Goal: Information Seeking & Learning: Learn about a topic

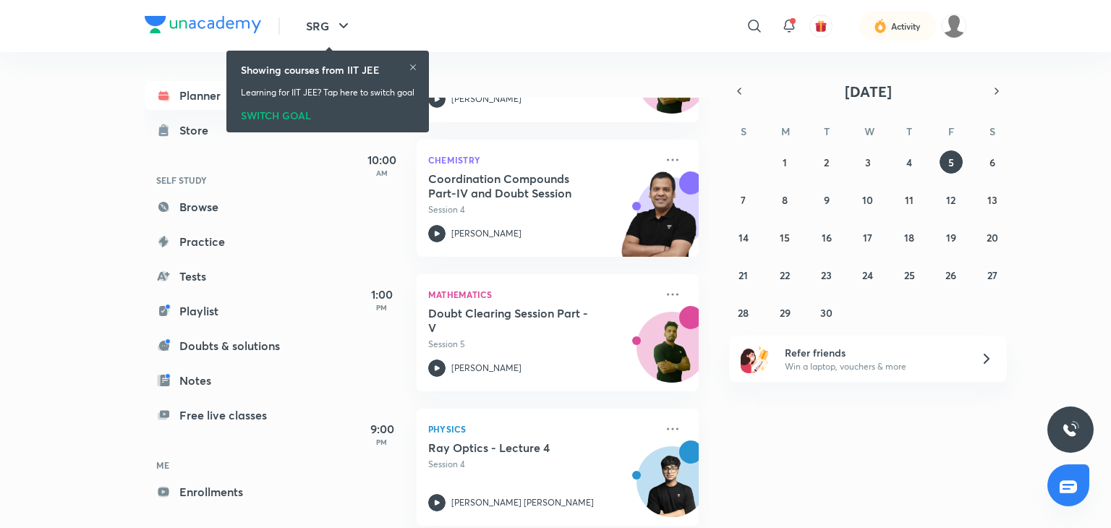
scroll to position [331, 0]
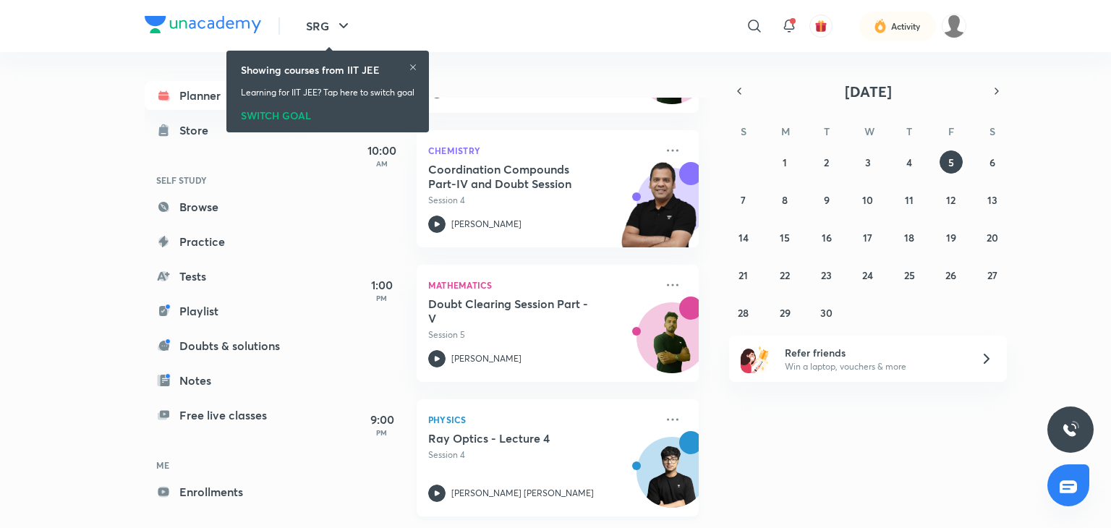
click at [638, 445] on img at bounding box center [671, 479] width 69 height 69
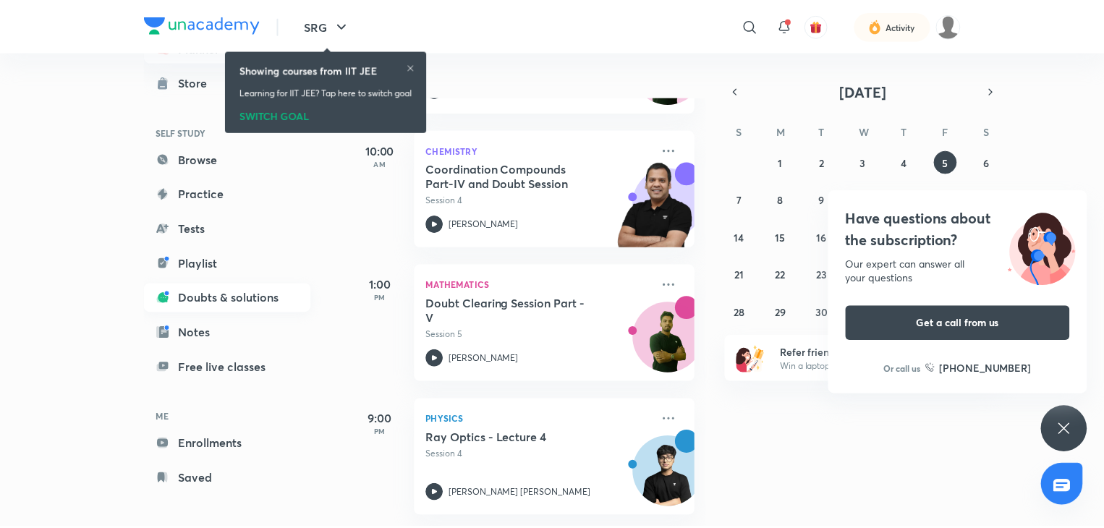
scroll to position [54, 0]
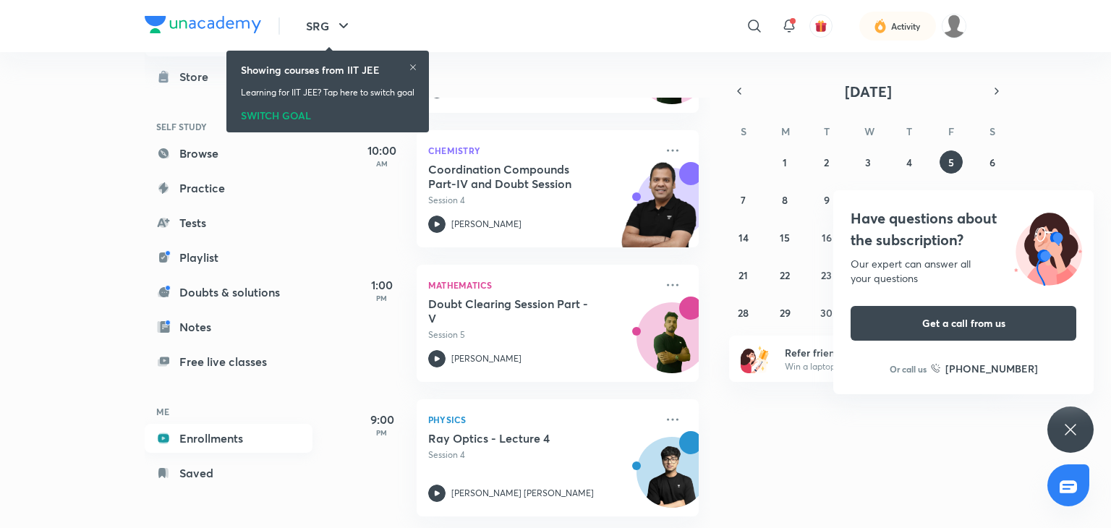
click at [244, 427] on link "Enrollments" at bounding box center [229, 438] width 168 height 29
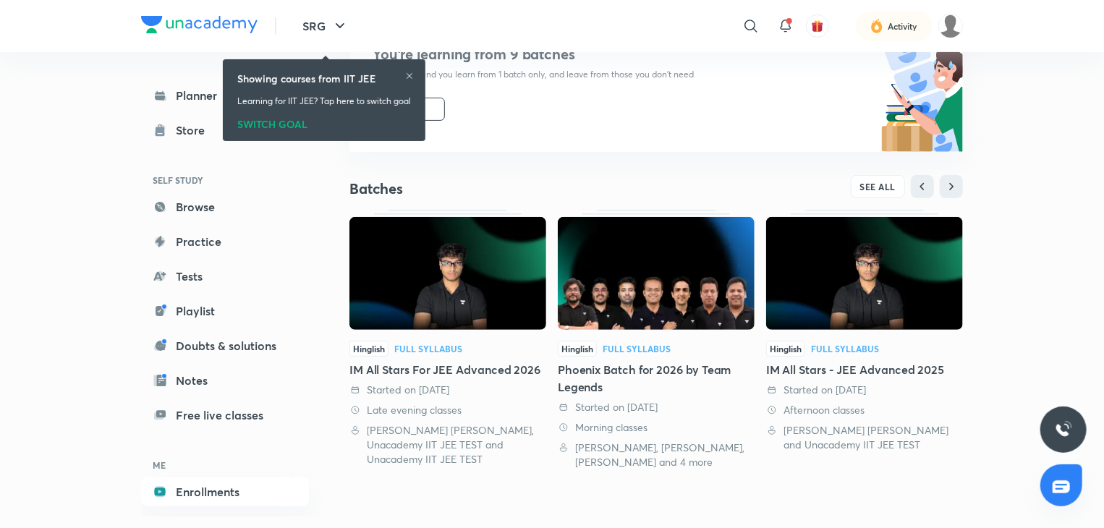
scroll to position [182, 0]
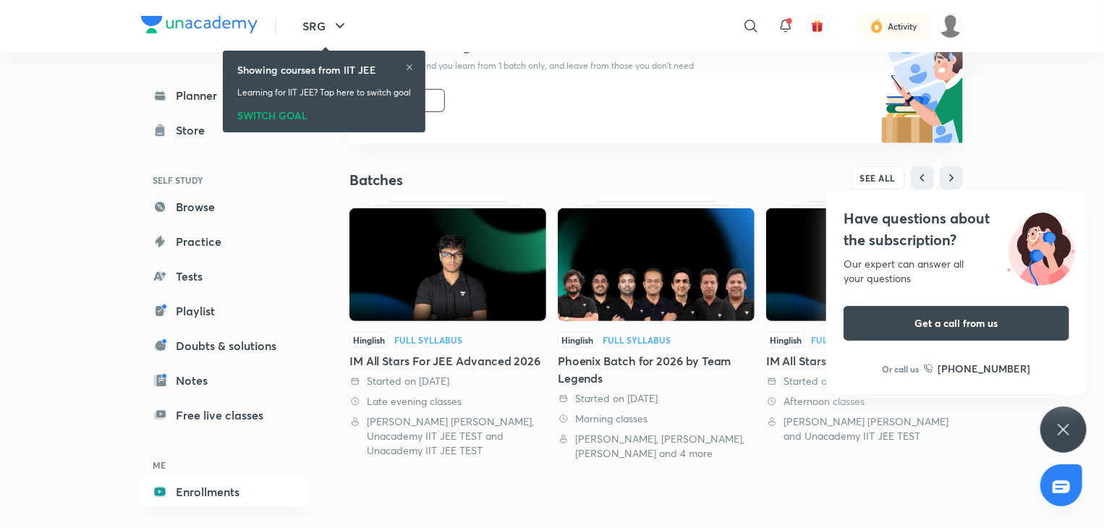
click at [1070, 428] on icon at bounding box center [1063, 429] width 17 height 17
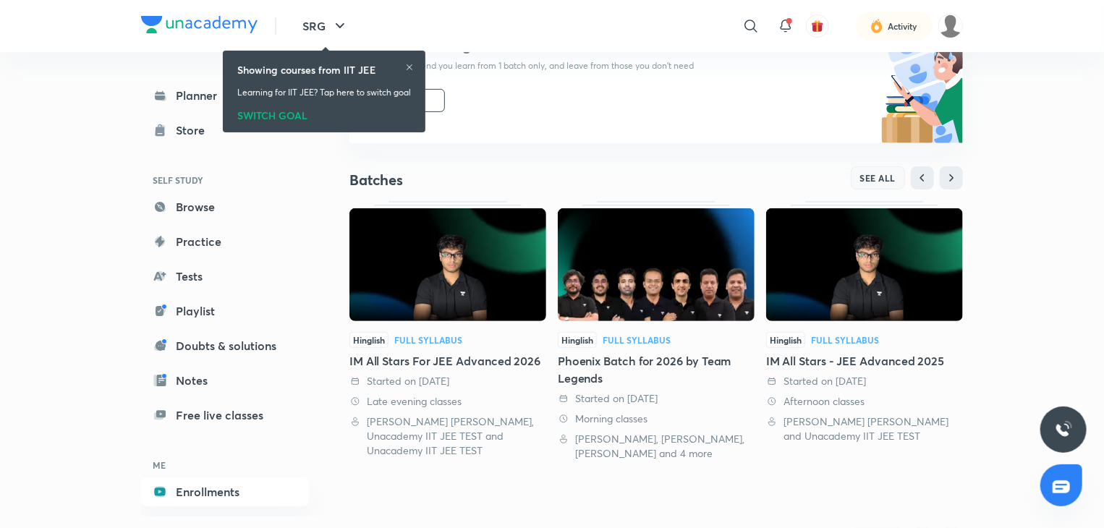
click at [891, 182] on span "SEE ALL" at bounding box center [878, 178] width 36 height 10
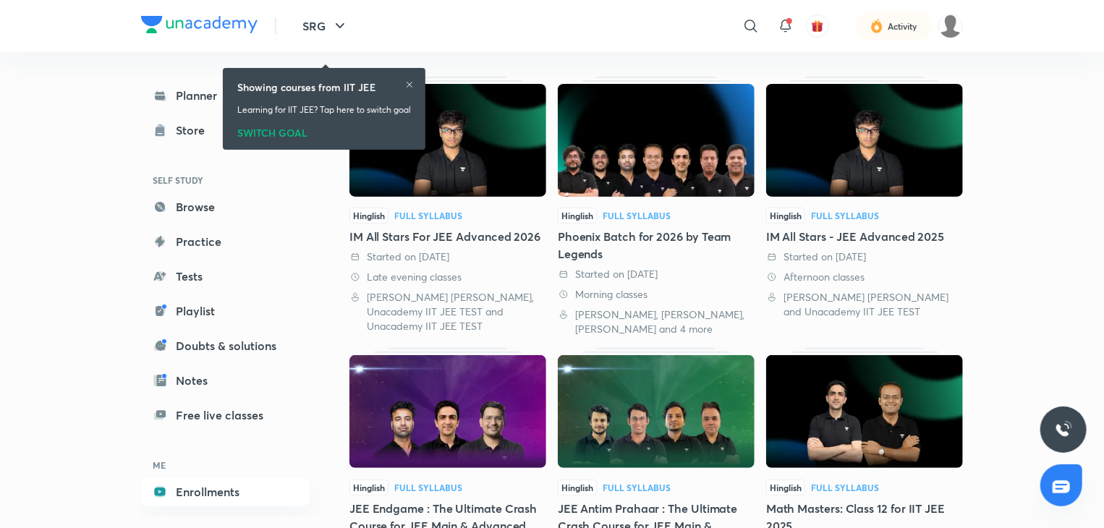
scroll to position [145, 0]
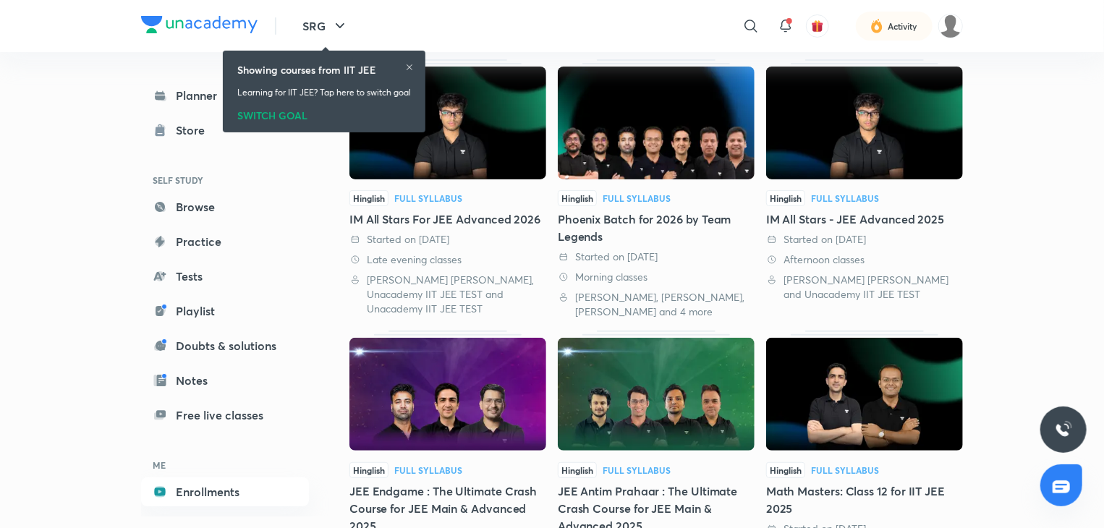
click at [441, 222] on div "IM All Stars For JEE Advanced 2026" at bounding box center [447, 219] width 197 height 17
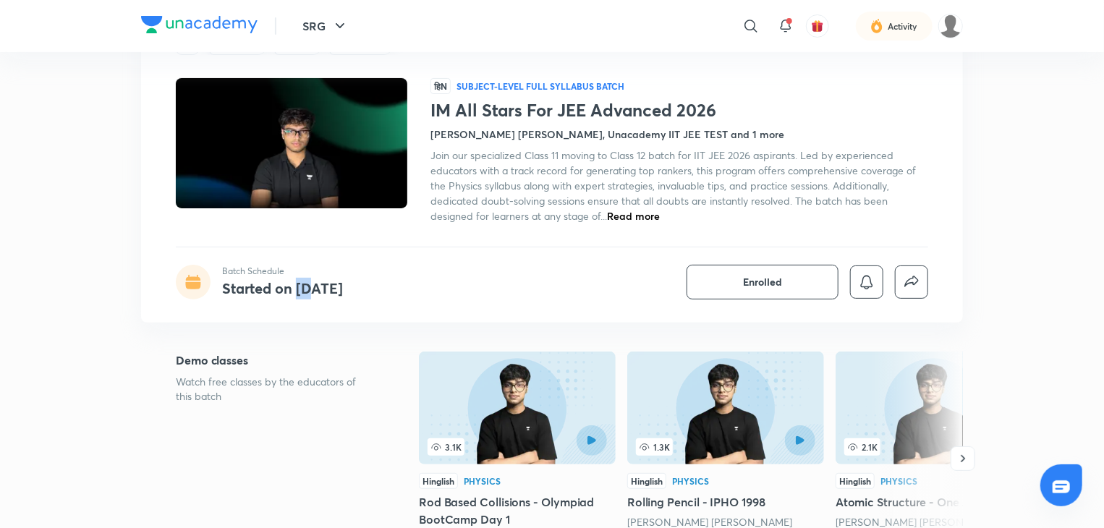
drag, startPoint x: 297, startPoint y: 294, endPoint x: 318, endPoint y: 290, distance: 21.3
click at [318, 290] on h4 "Started on Dec 15" at bounding box center [282, 289] width 121 height 20
click at [318, 290] on h4 "Started on [DATE]" at bounding box center [282, 289] width 121 height 20
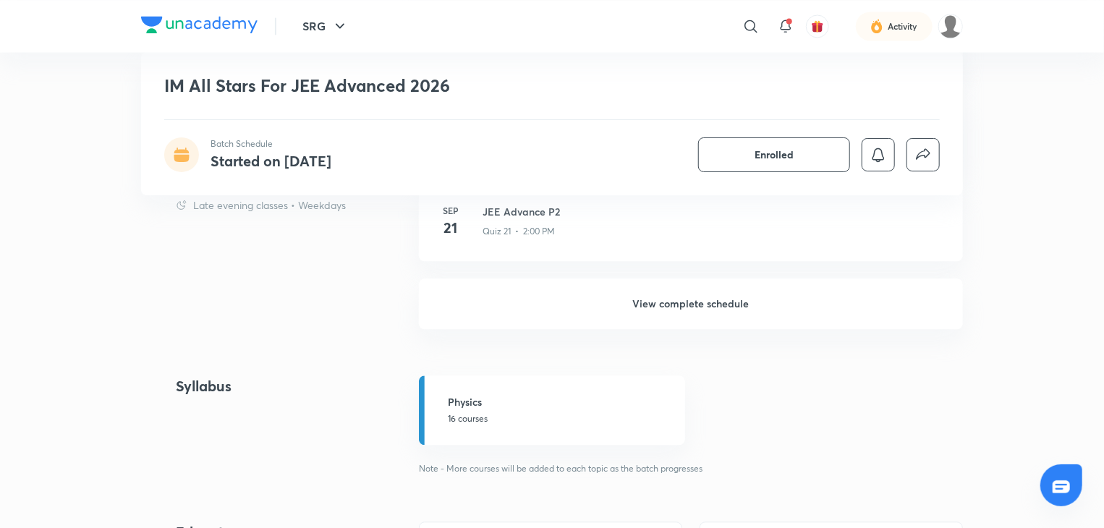
scroll to position [1736, 0]
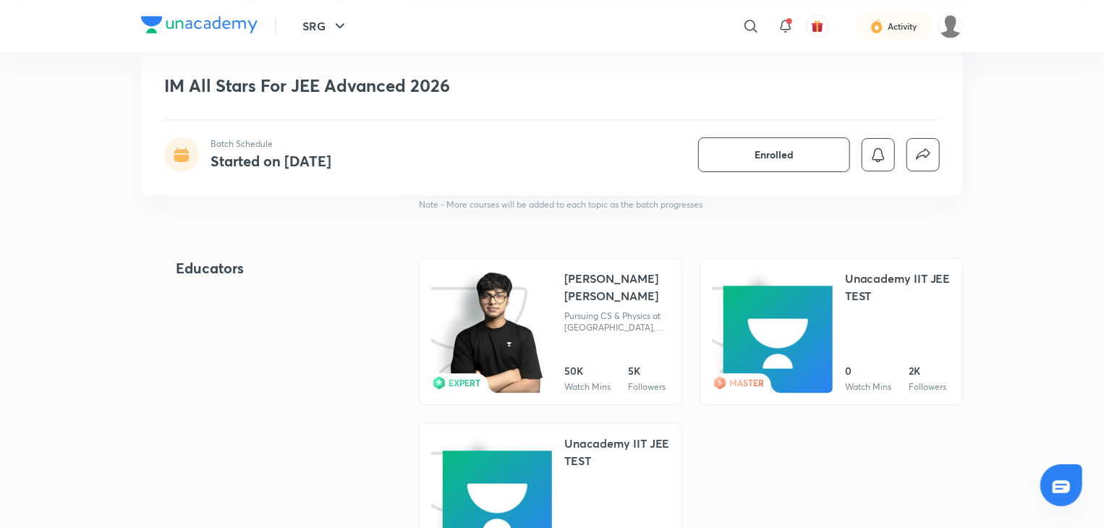
click at [580, 291] on div "Aditya Kumar Jha Pursuing CS & Physics at NTU, Singapore (World # 11) Invisible…" at bounding box center [617, 302] width 106 height 64
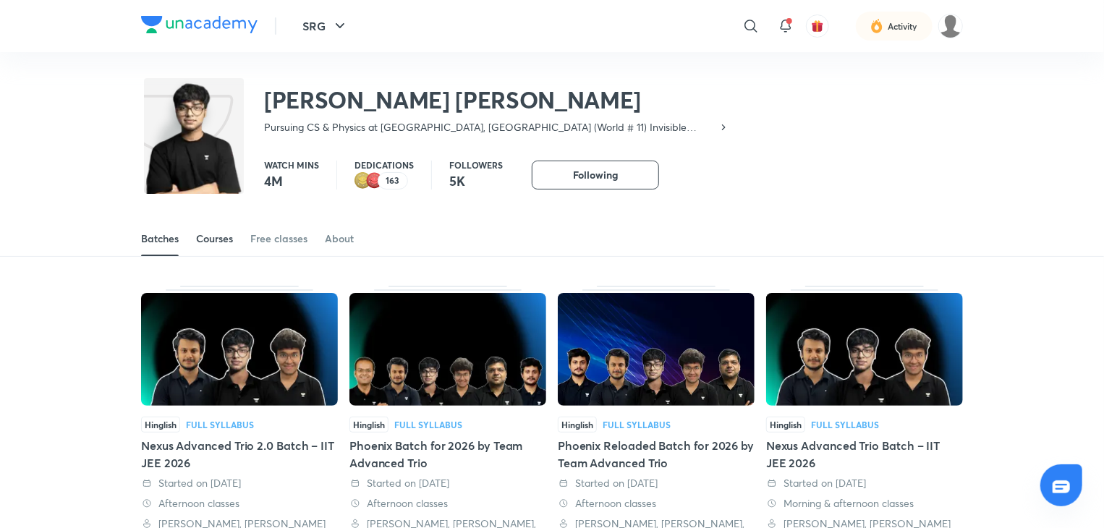
click at [213, 246] on link "Courses" at bounding box center [214, 238] width 37 height 35
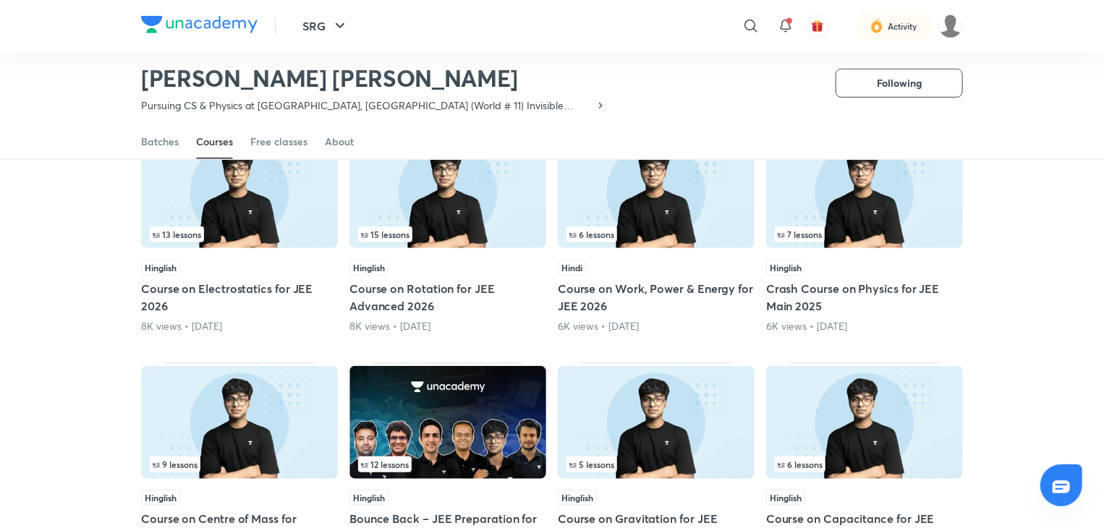
scroll to position [631, 0]
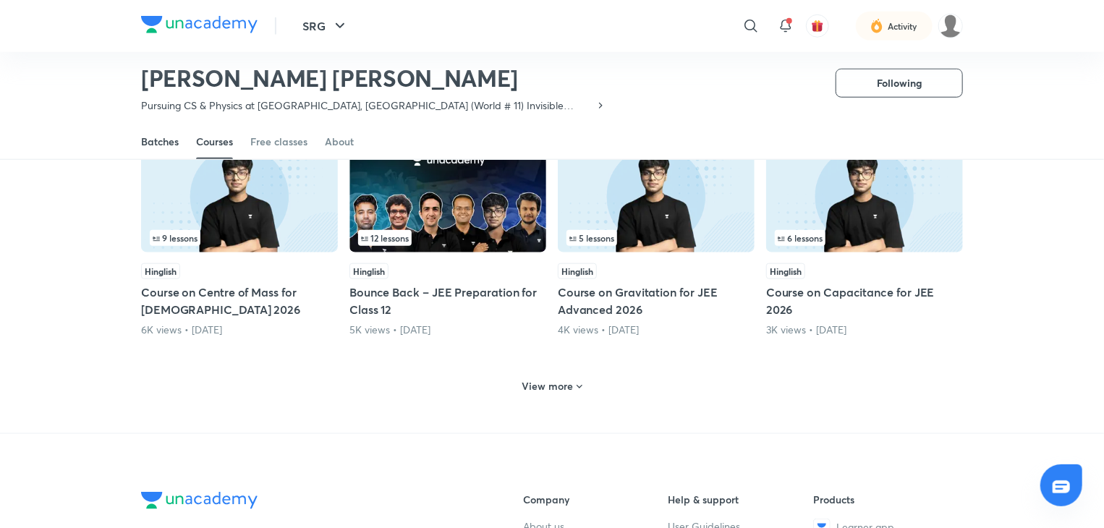
click at [167, 135] on div "Batches" at bounding box center [160, 142] width 38 height 14
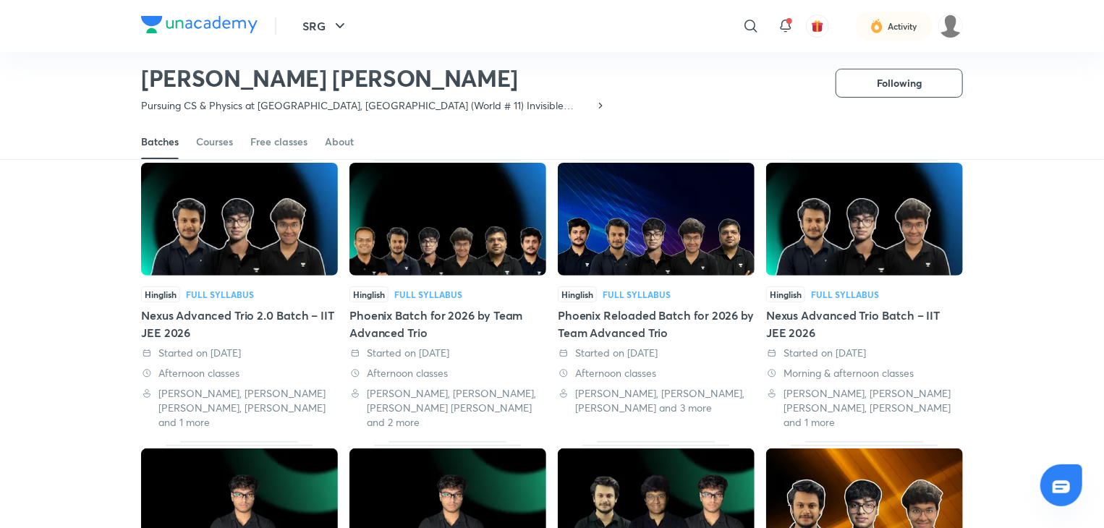
scroll to position [62, 0]
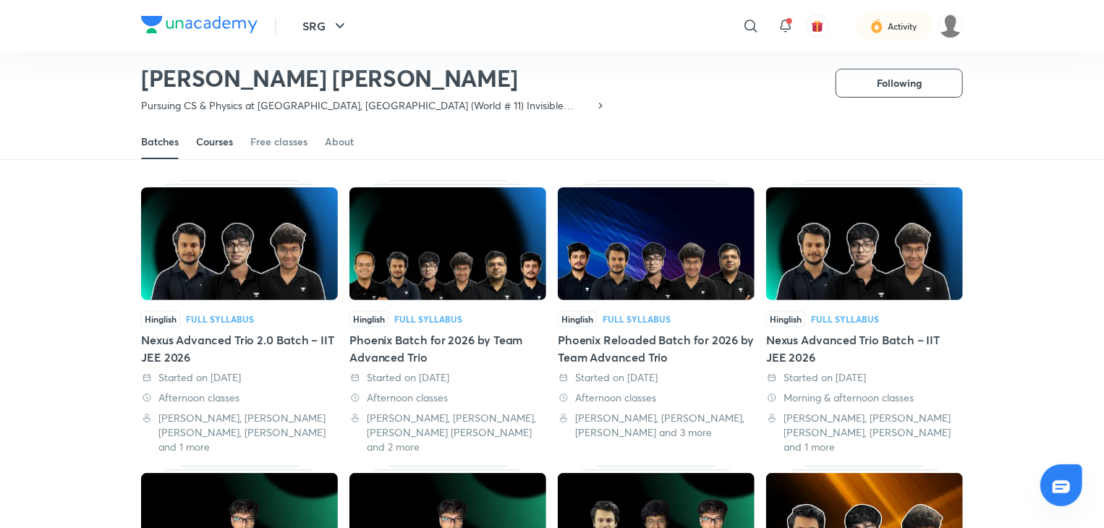
click at [203, 144] on div "Courses" at bounding box center [214, 142] width 37 height 14
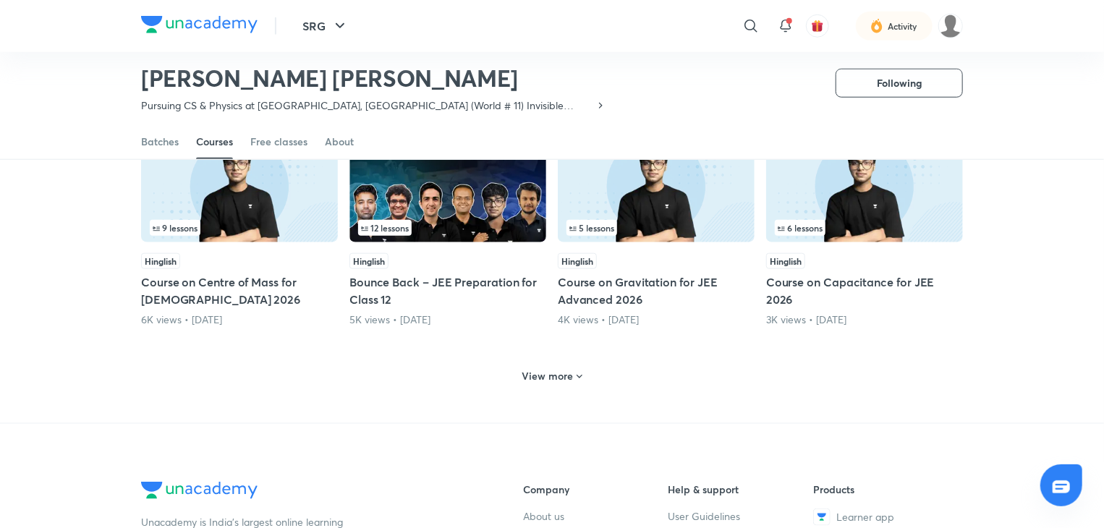
scroll to position [569, 0]
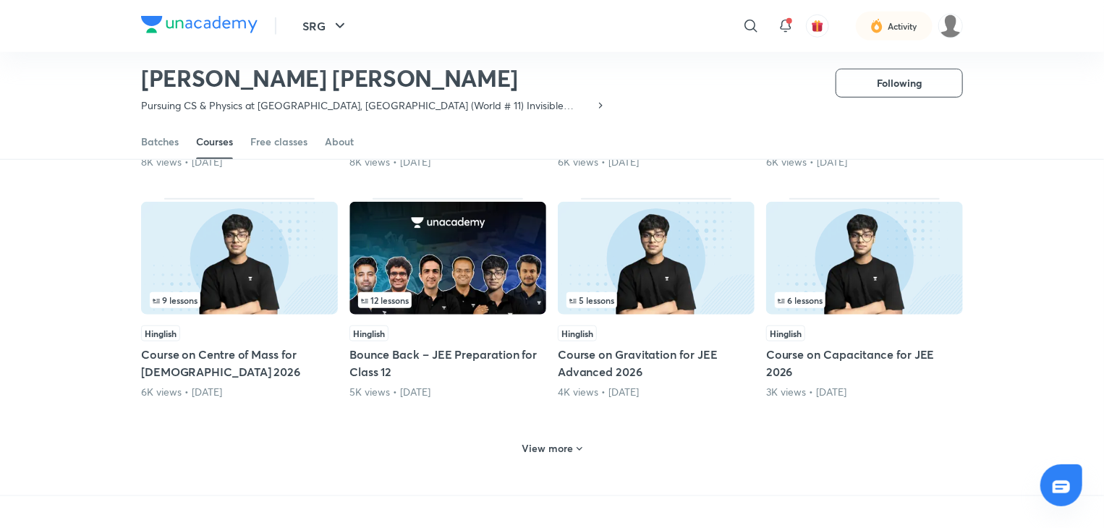
click at [552, 442] on div "View more" at bounding box center [552, 447] width 822 height 38
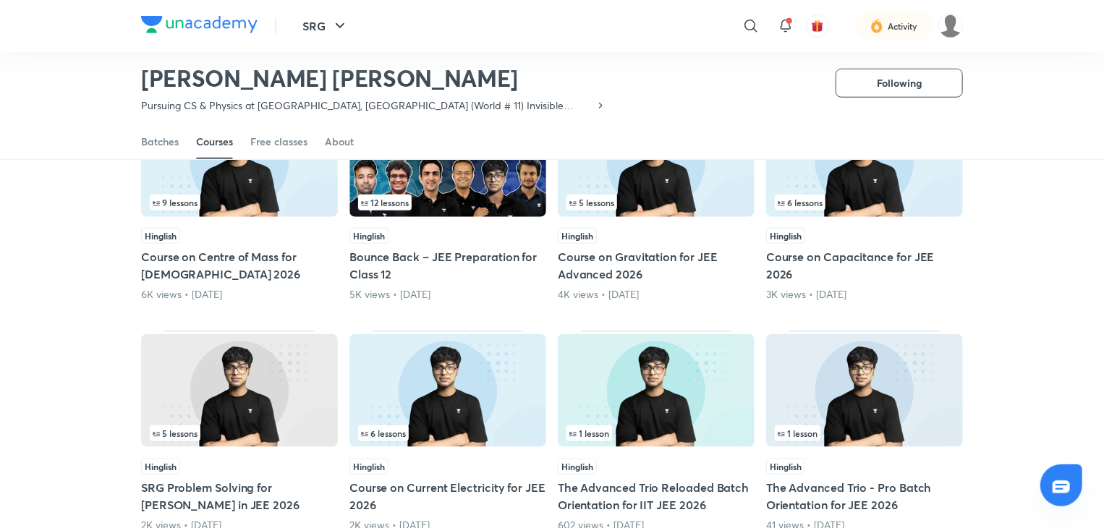
scroll to position [786, 0]
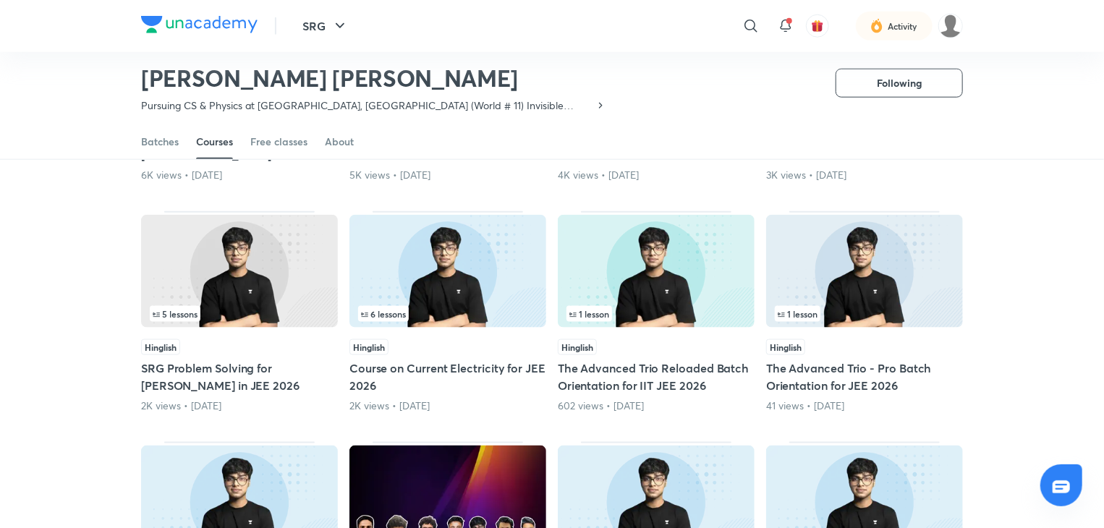
click at [200, 360] on h5 "SRG Problem Solving for Top Rank in JEE 2026" at bounding box center [239, 377] width 197 height 35
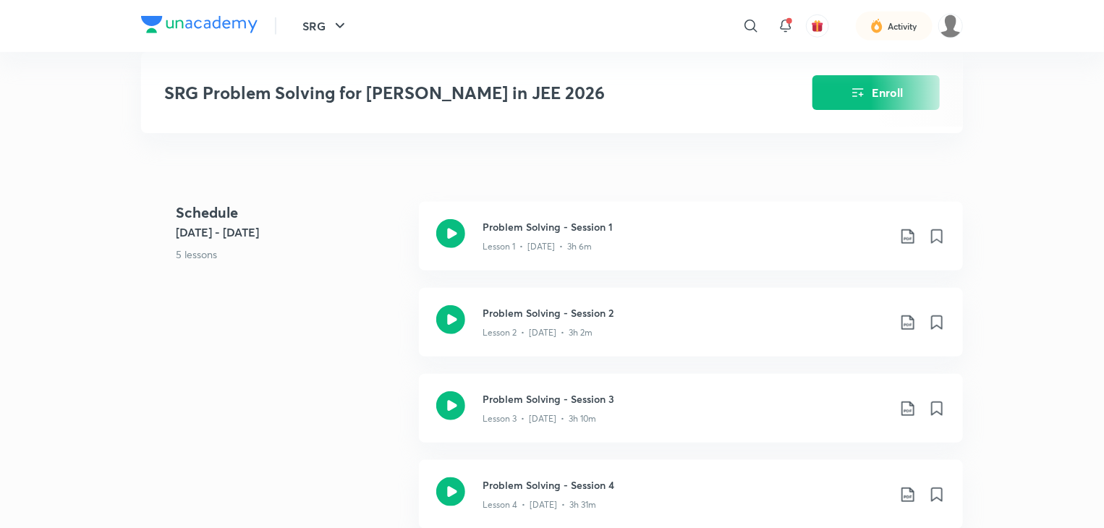
scroll to position [579, 0]
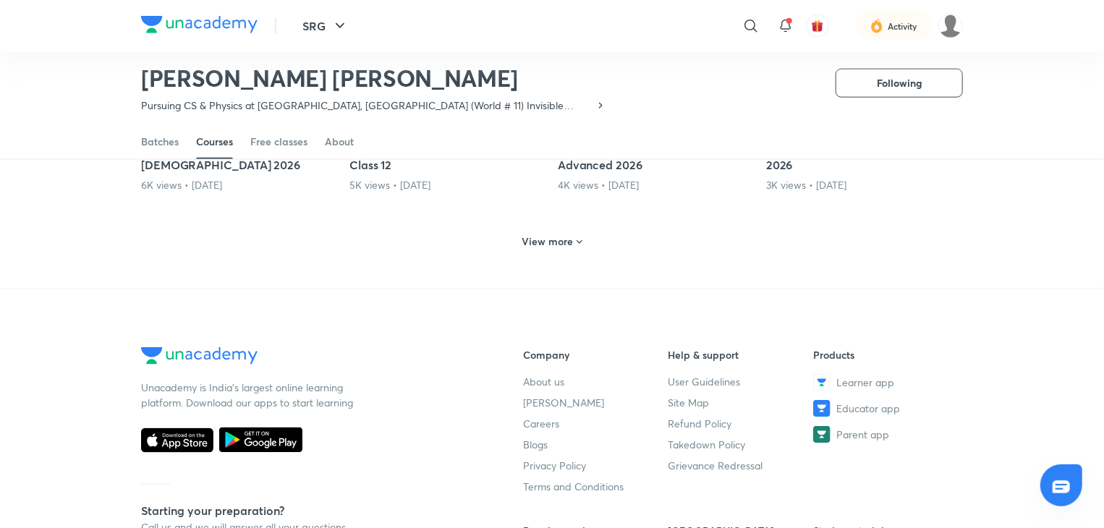
scroll to position [713, 0]
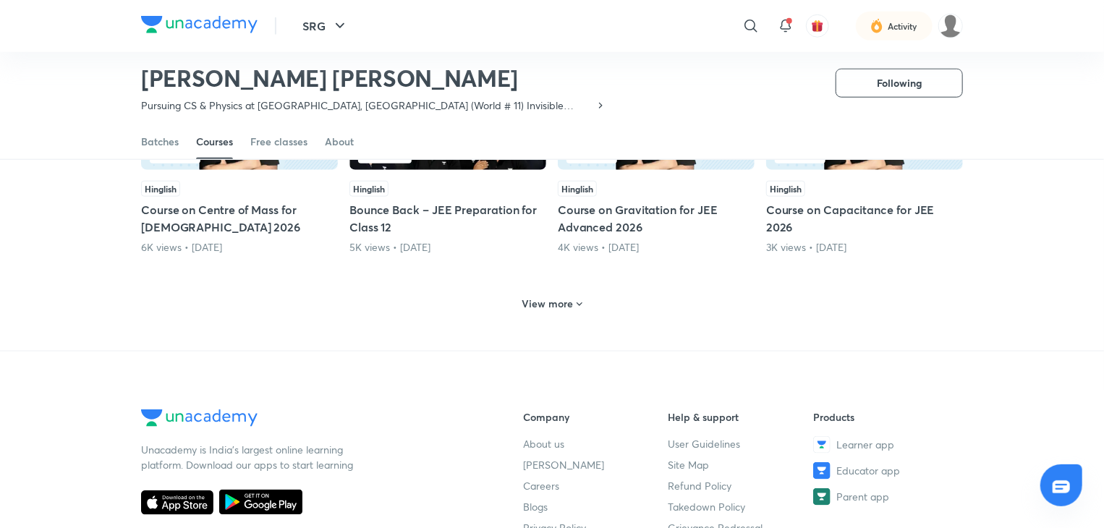
click at [556, 294] on div "View more" at bounding box center [553, 303] width 72 height 23
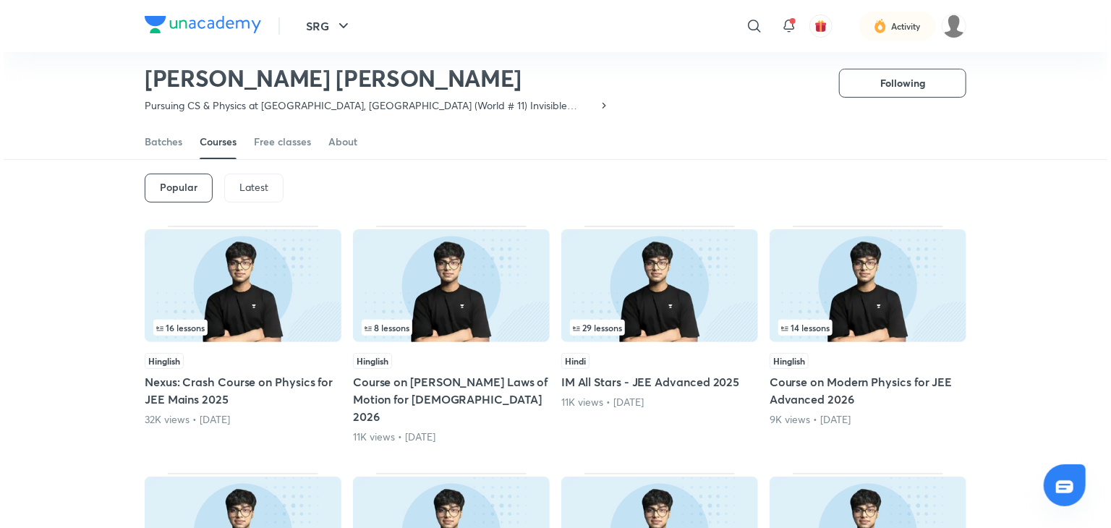
scroll to position [0, 0]
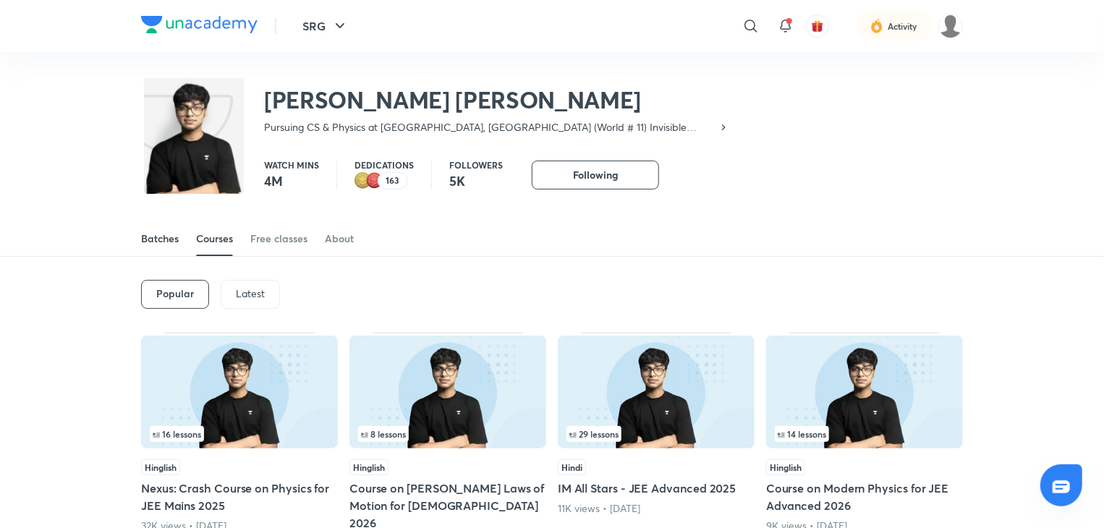
click at [145, 232] on div "Batches" at bounding box center [160, 239] width 38 height 14
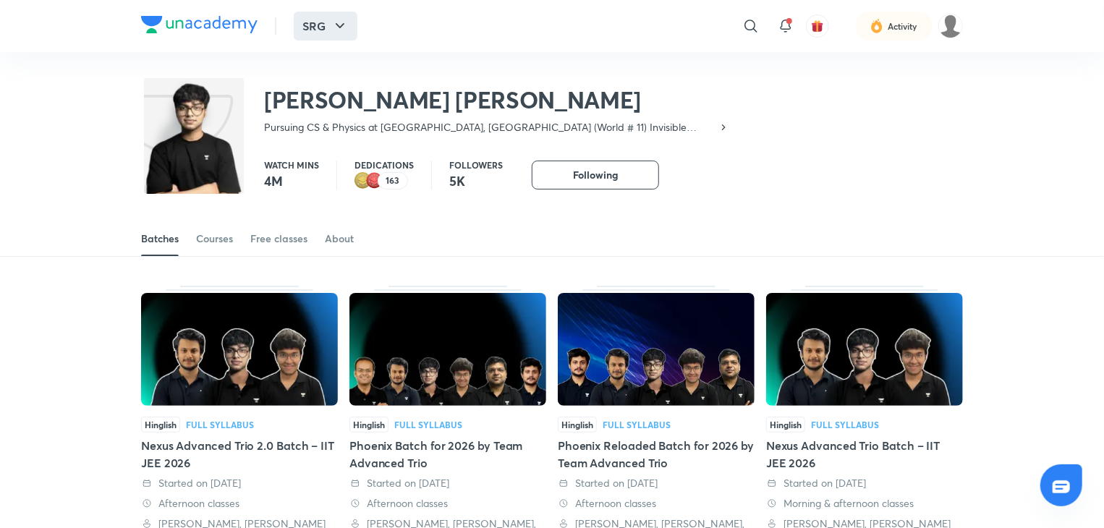
click at [326, 20] on button "SRG" at bounding box center [326, 26] width 64 height 29
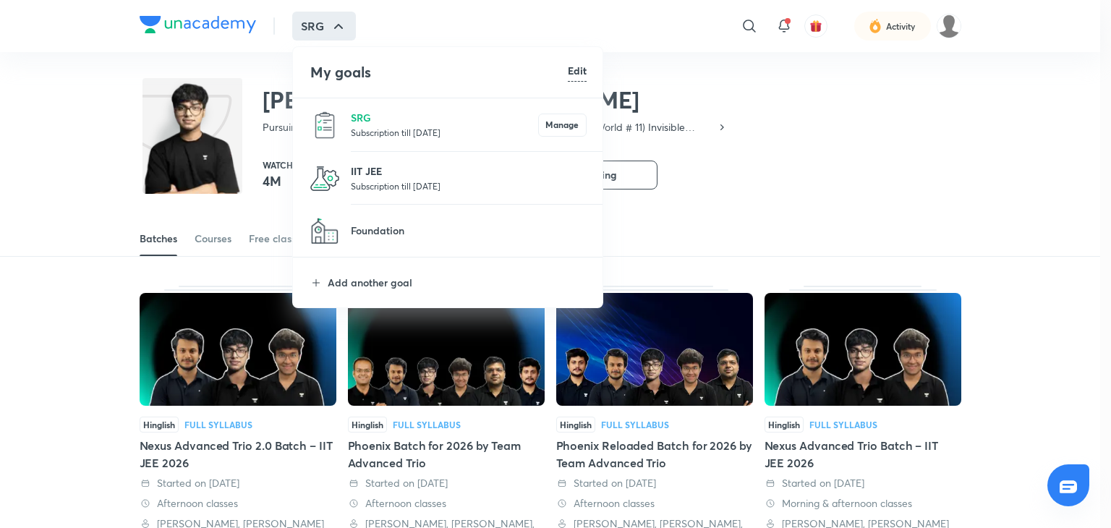
click at [386, 174] on p "IIT JEE" at bounding box center [469, 171] width 236 height 15
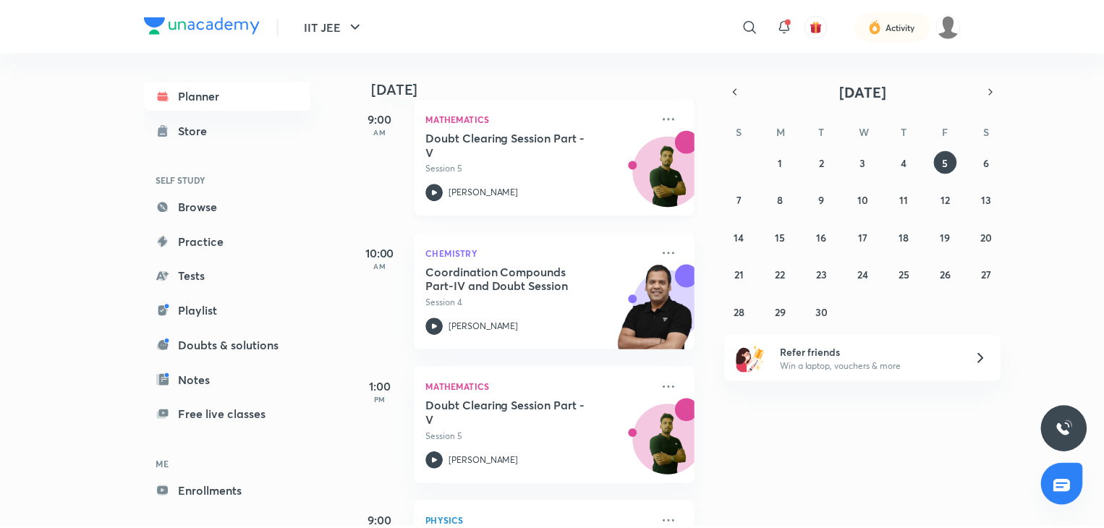
scroll to position [331, 0]
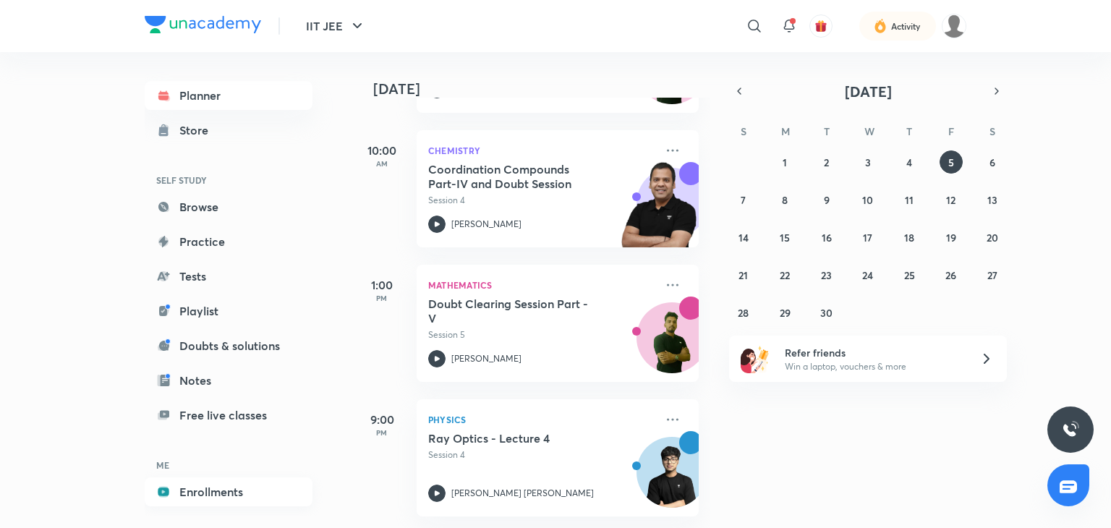
click at [212, 493] on link "Enrollments" at bounding box center [229, 491] width 168 height 29
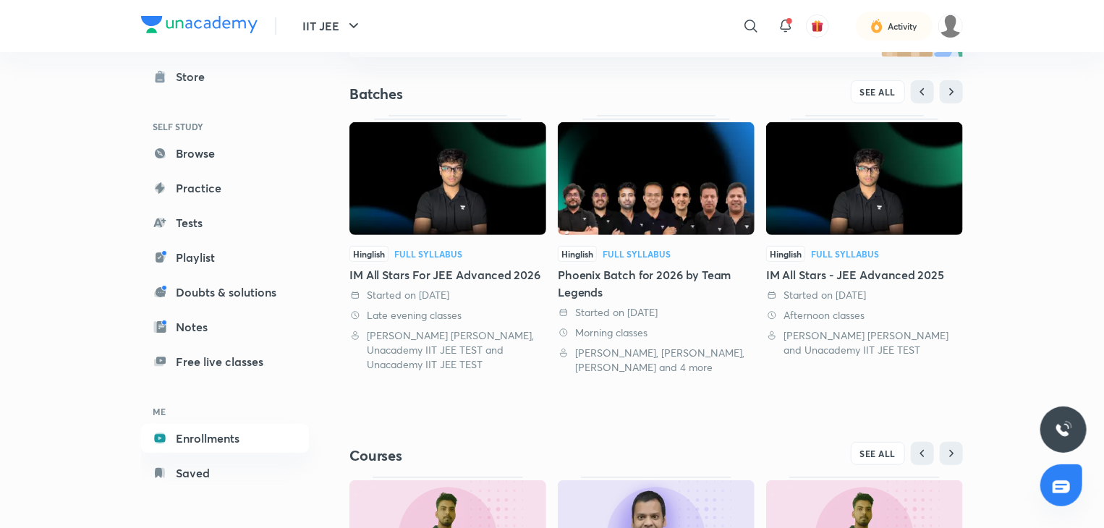
scroll to position [249, 0]
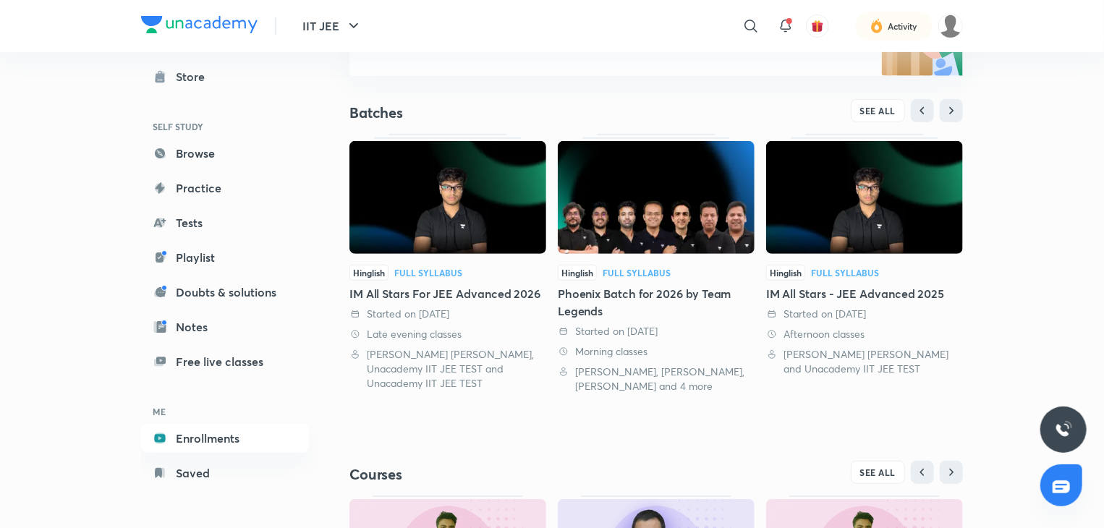
click at [472, 294] on div "IM All Stars For JEE Advanced 2026" at bounding box center [447, 293] width 197 height 17
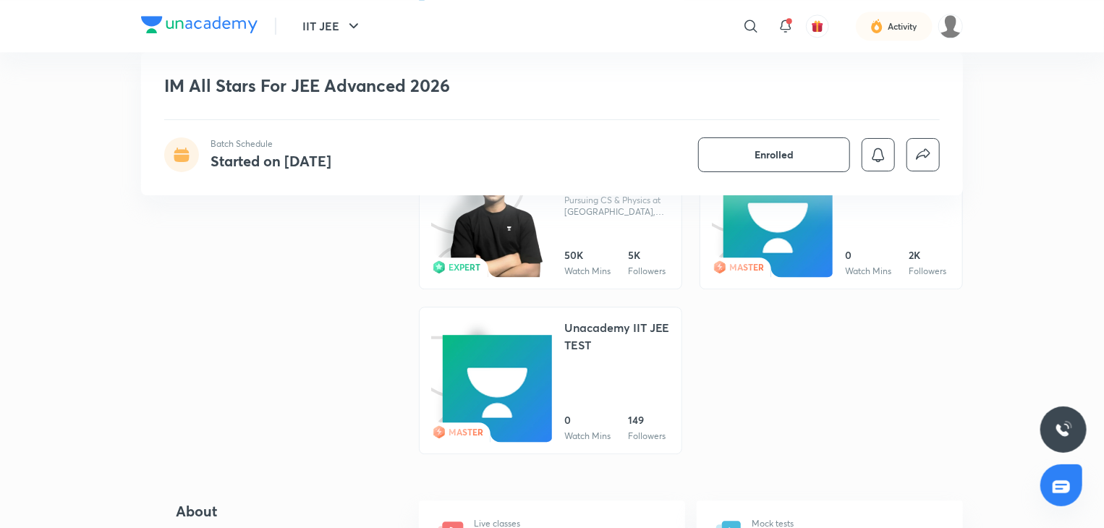
scroll to position [1707, 0]
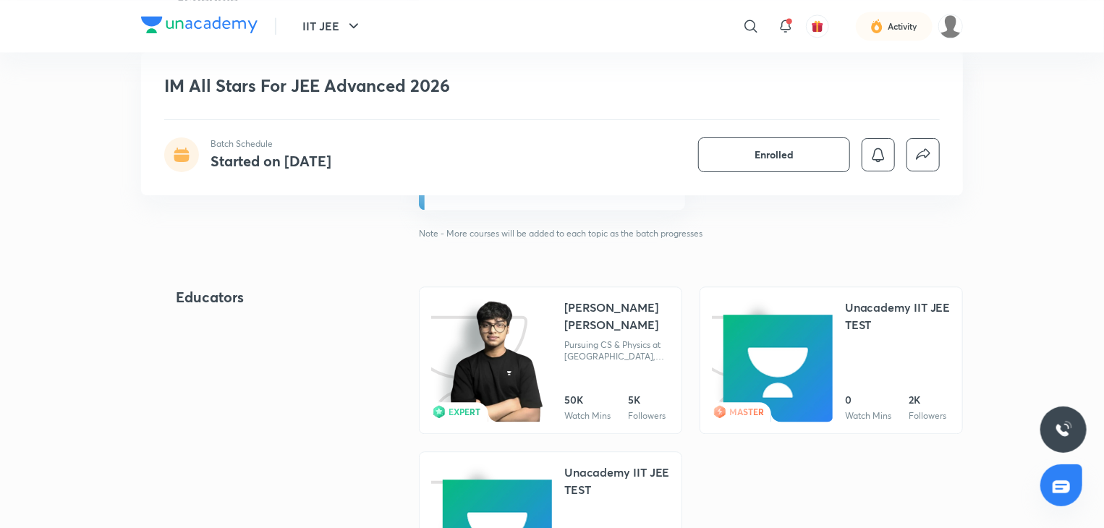
click at [583, 300] on div "[PERSON_NAME] [PERSON_NAME]" at bounding box center [617, 316] width 106 height 35
